Goal: Download file/media

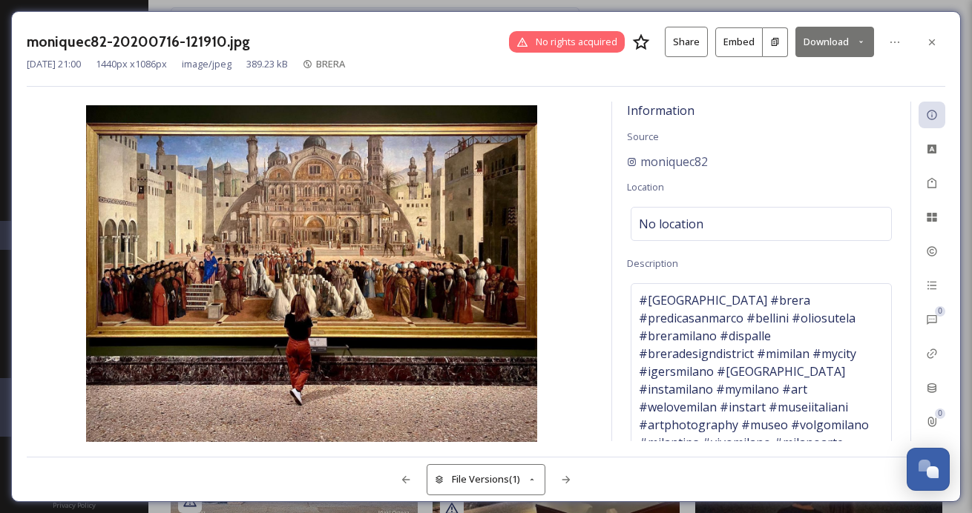
scroll to position [363, 0]
click at [932, 34] on div at bounding box center [931, 42] width 27 height 27
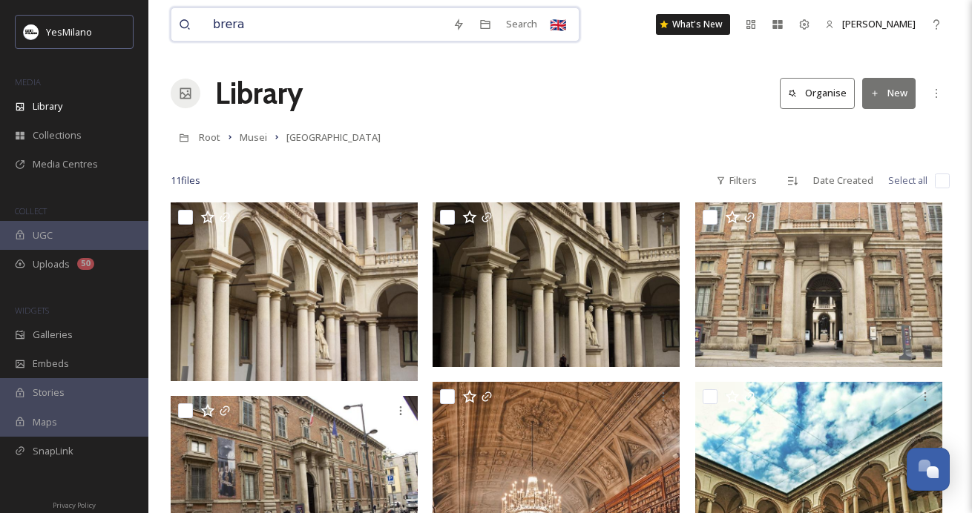
click at [331, 27] on input "brera" at bounding box center [325, 24] width 240 height 33
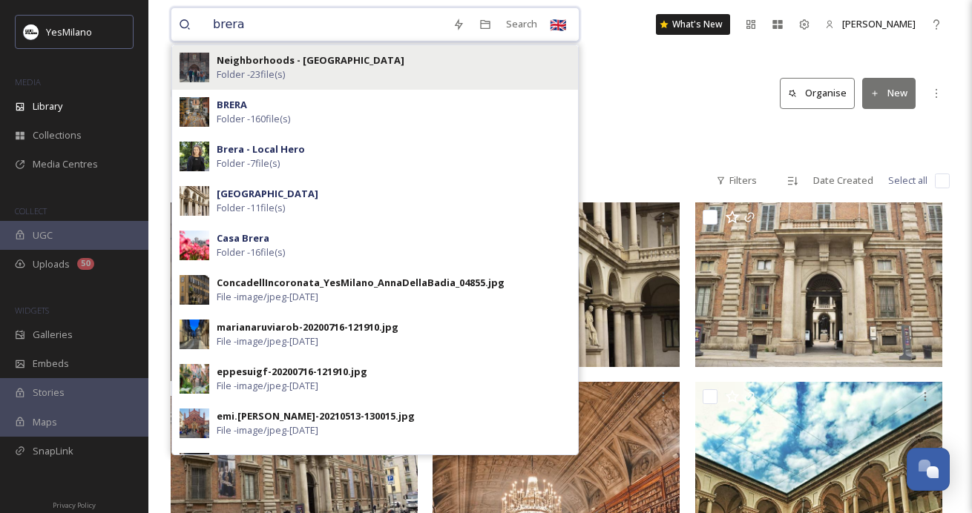
type input "brera"
click at [312, 61] on strong "Neighborhoods - [GEOGRAPHIC_DATA]" at bounding box center [311, 59] width 188 height 13
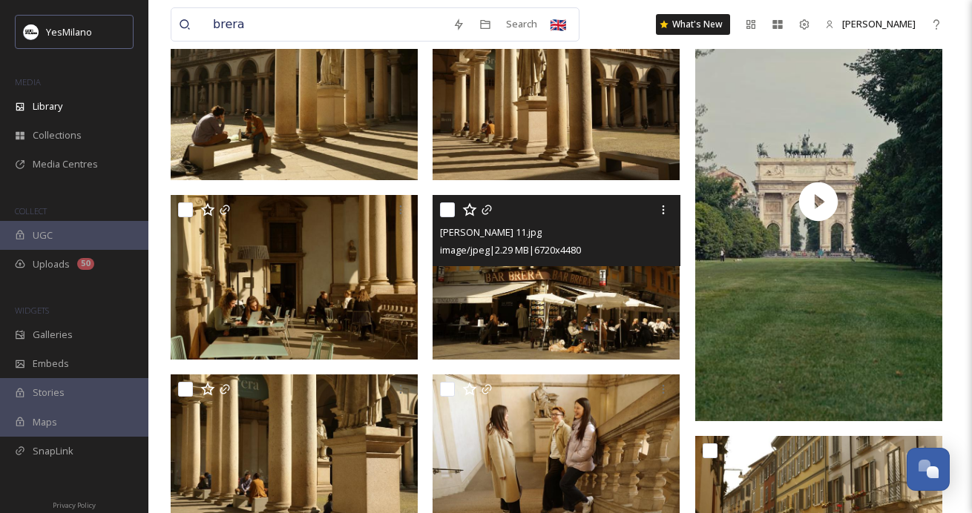
scroll to position [524, 0]
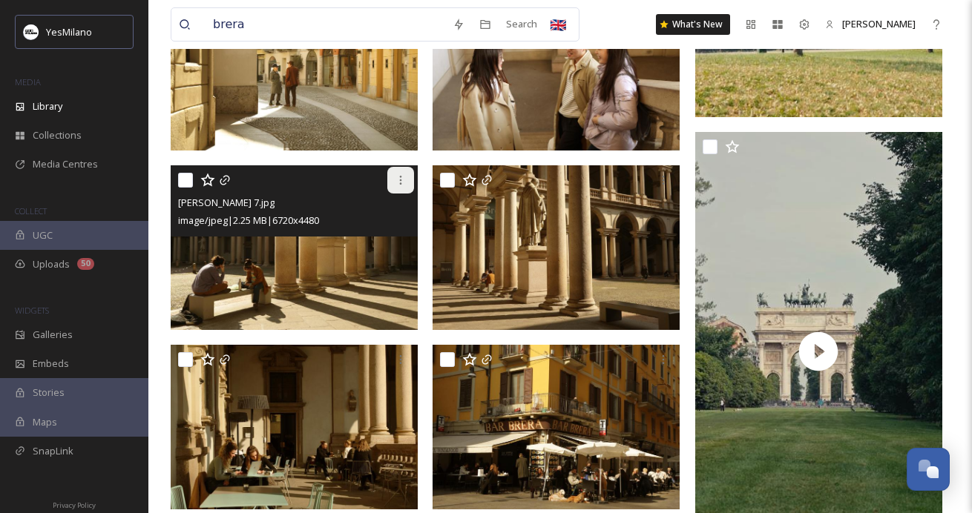
click at [399, 177] on icon at bounding box center [401, 180] width 12 height 12
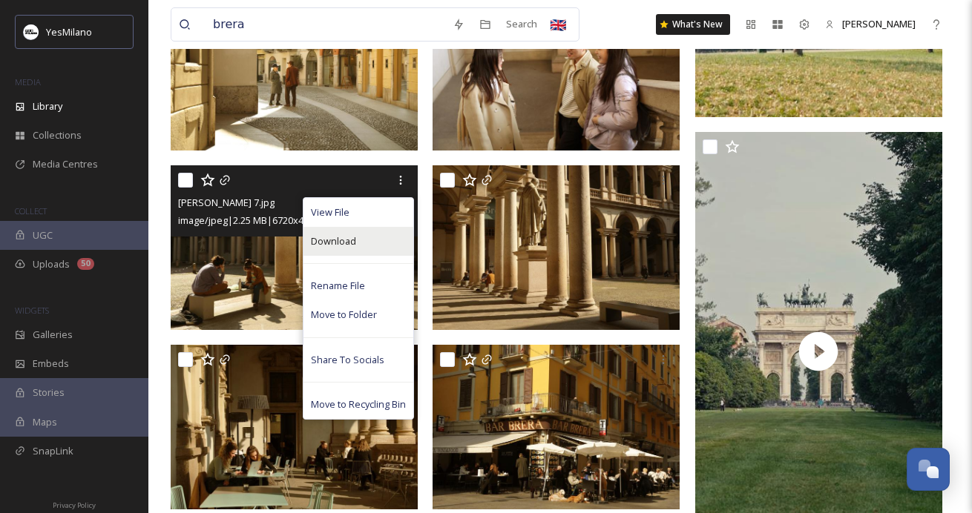
click at [362, 235] on div "Download" at bounding box center [358, 241] width 110 height 29
